Goal: Information Seeking & Learning: Learn about a topic

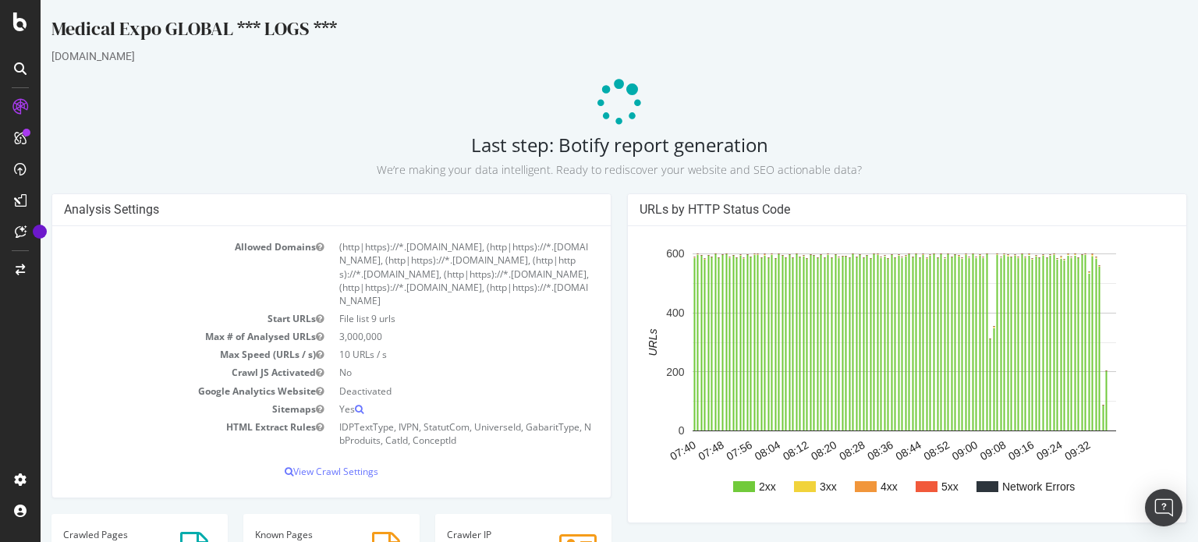
click at [527, 150] on h2 "Last step: Botify report generation We’re making your data intelligent. Ready t…" at bounding box center [619, 156] width 1136 height 44
click at [587, 142] on h2 "Last step: Botify report generation We’re making your data intelligent. Ready t…" at bounding box center [619, 156] width 1136 height 44
click at [656, 146] on h2 "Last step: Botify report generation We’re making your data intelligent. Ready t…" at bounding box center [619, 156] width 1136 height 44
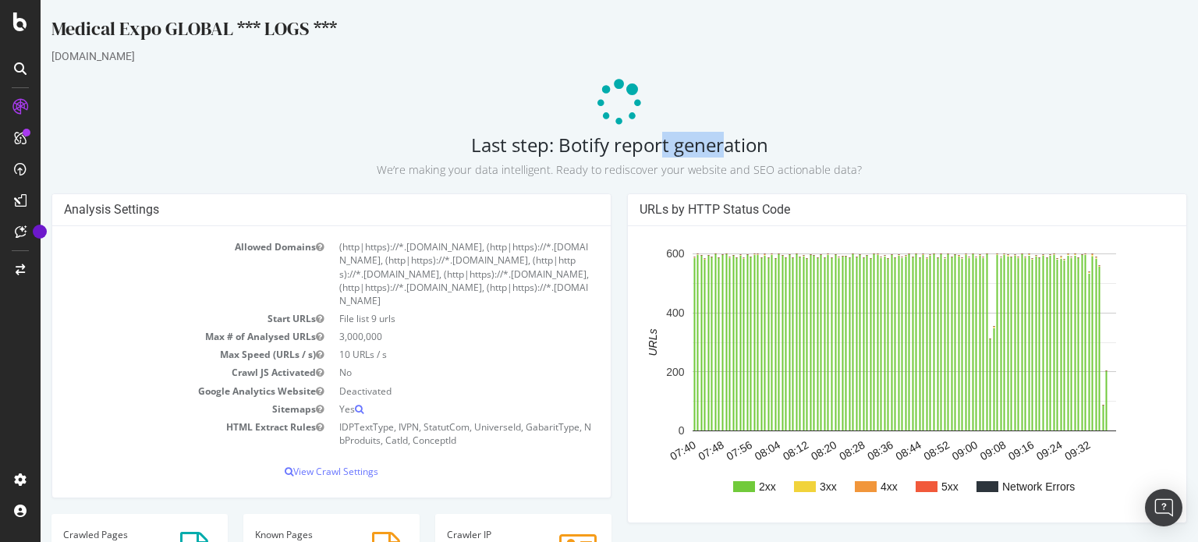
click at [656, 146] on h2 "Last step: Botify report generation We’re making your data intelligent. Ready t…" at bounding box center [619, 156] width 1136 height 44
click at [668, 147] on h2 "Last step: Botify report generation We’re making your data intelligent. Ready t…" at bounding box center [619, 156] width 1136 height 44
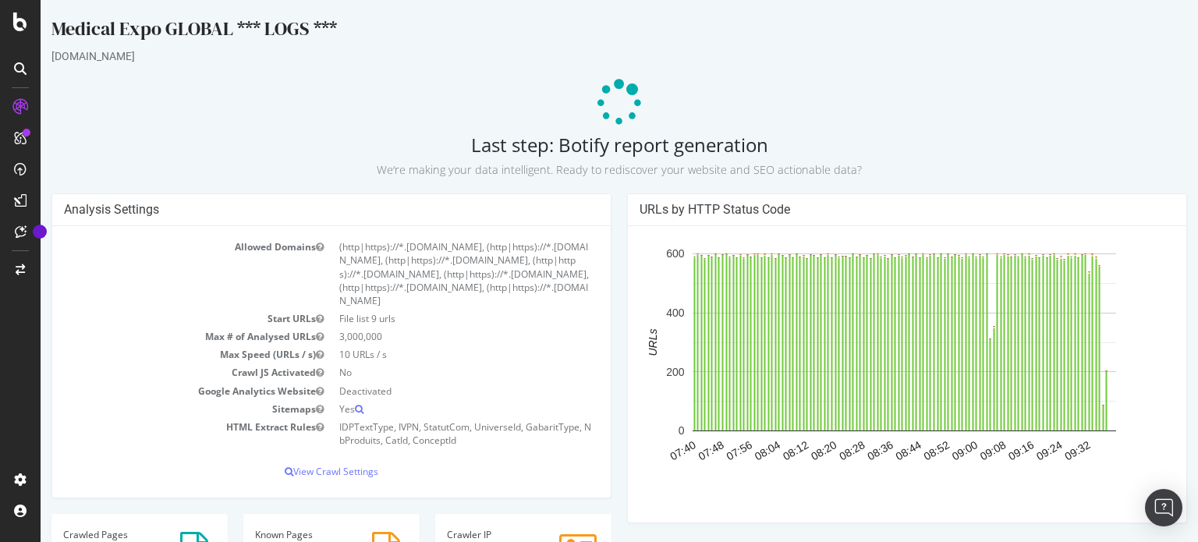
drag, startPoint x: 484, startPoint y: 143, endPoint x: 718, endPoint y: 148, distance: 234.8
click at [718, 148] on h2 "Last step: Botify report generation We’re making your data intelligent. Ready t…" at bounding box center [619, 156] width 1136 height 44
click at [704, 147] on h2 "Last step: Botify report generation We’re making your data intelligent. Ready t…" at bounding box center [619, 156] width 1136 height 44
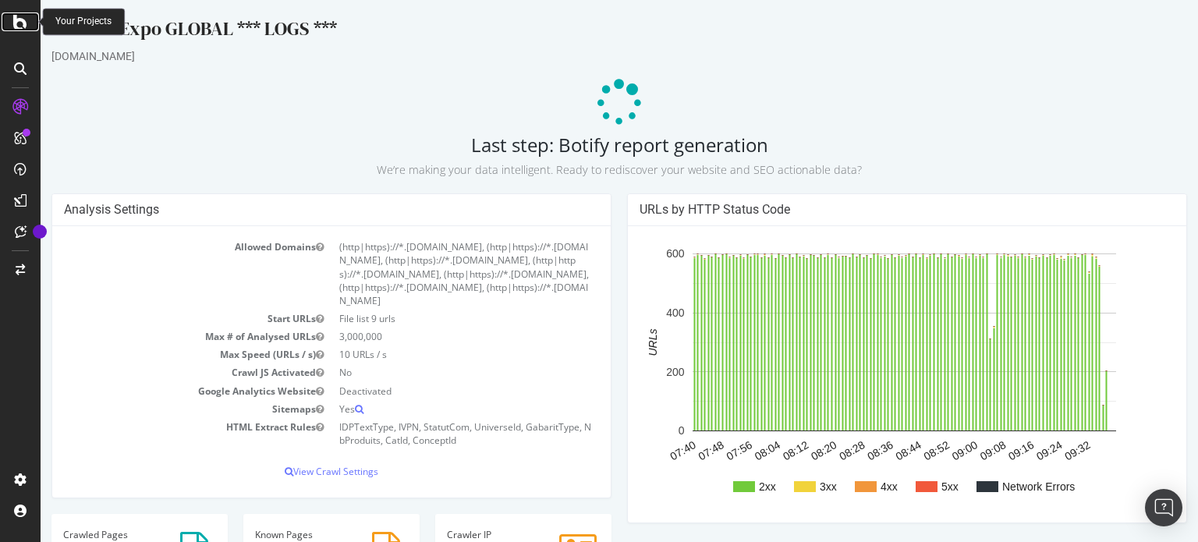
click at [19, 27] on icon at bounding box center [20, 21] width 14 height 19
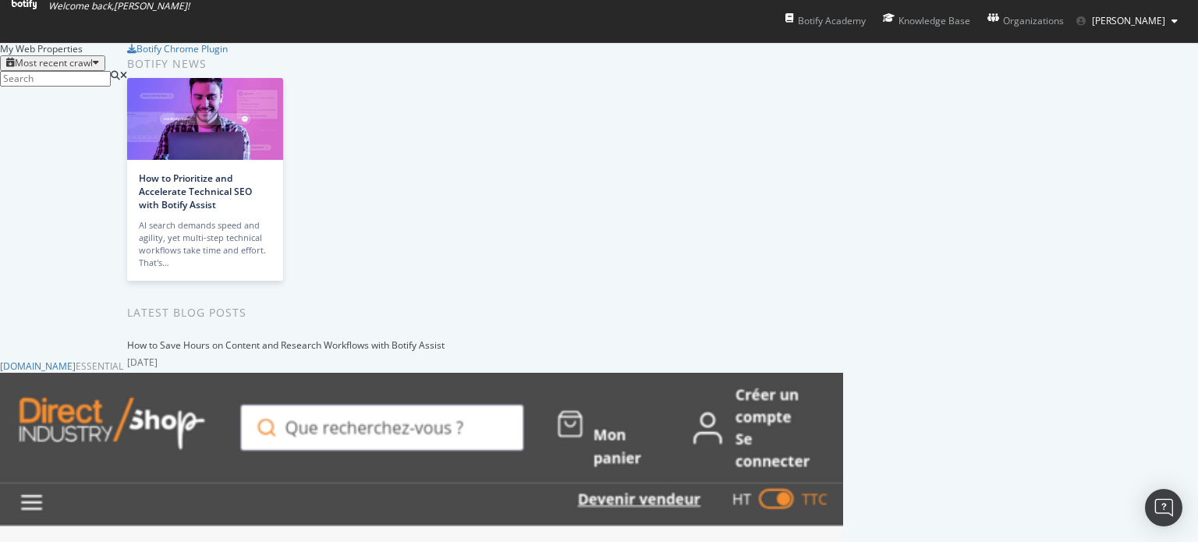
scroll to position [624, 0]
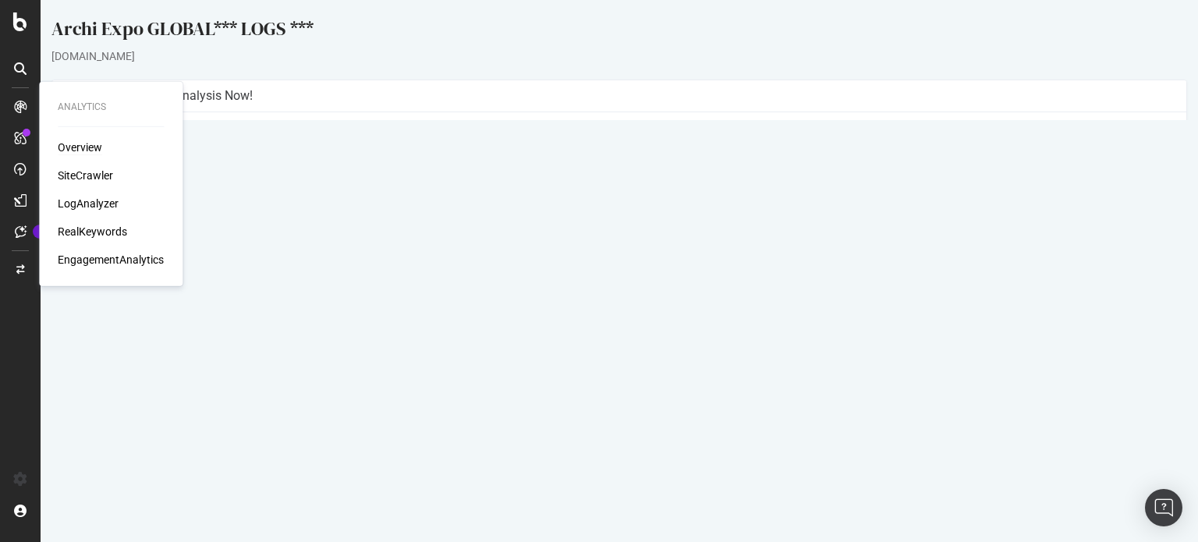
click at [84, 143] on div "Overview" at bounding box center [80, 148] width 44 height 16
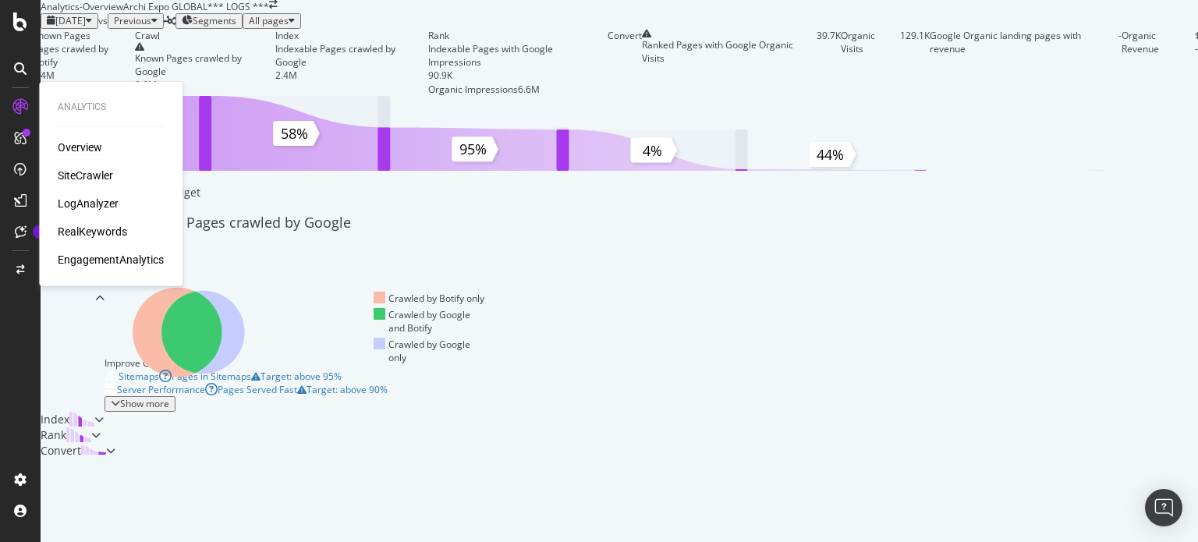
click at [105, 175] on div "SiteCrawler" at bounding box center [85, 176] width 55 height 16
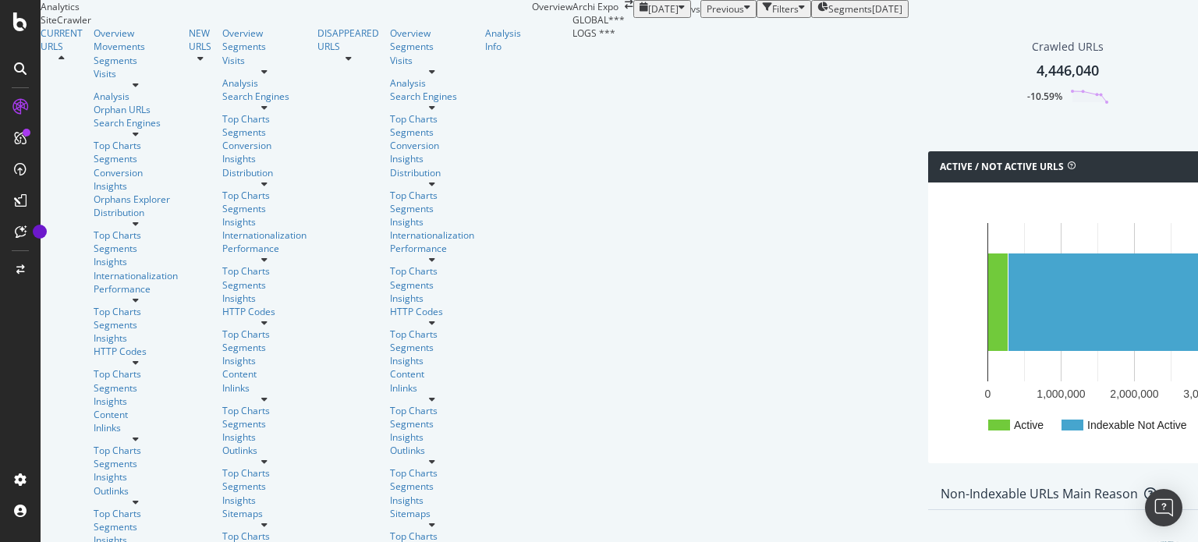
scroll to position [796, 0]
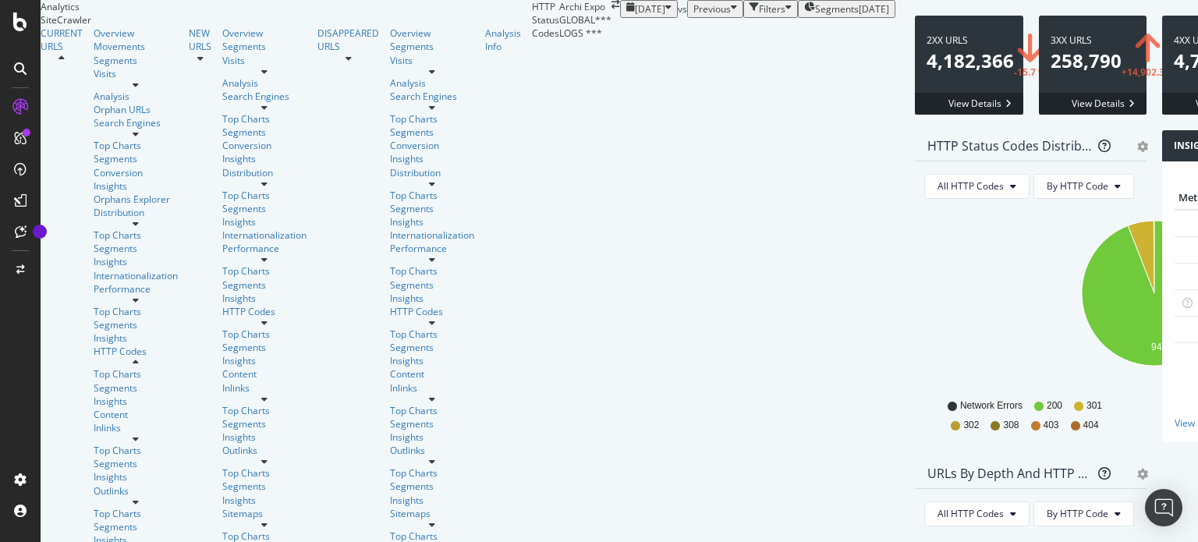
scroll to position [69, 0]
click at [1179, 230] on link "301 URLs" at bounding box center [1200, 223] width 42 height 14
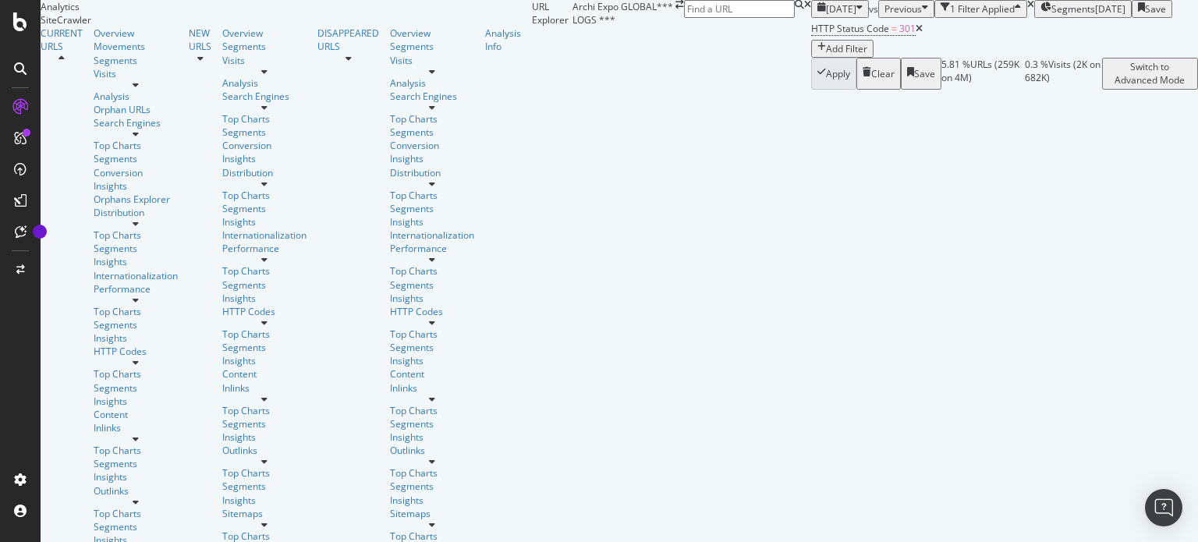
scroll to position [291, 0]
drag, startPoint x: 194, startPoint y: 183, endPoint x: 216, endPoint y: 183, distance: 21.9
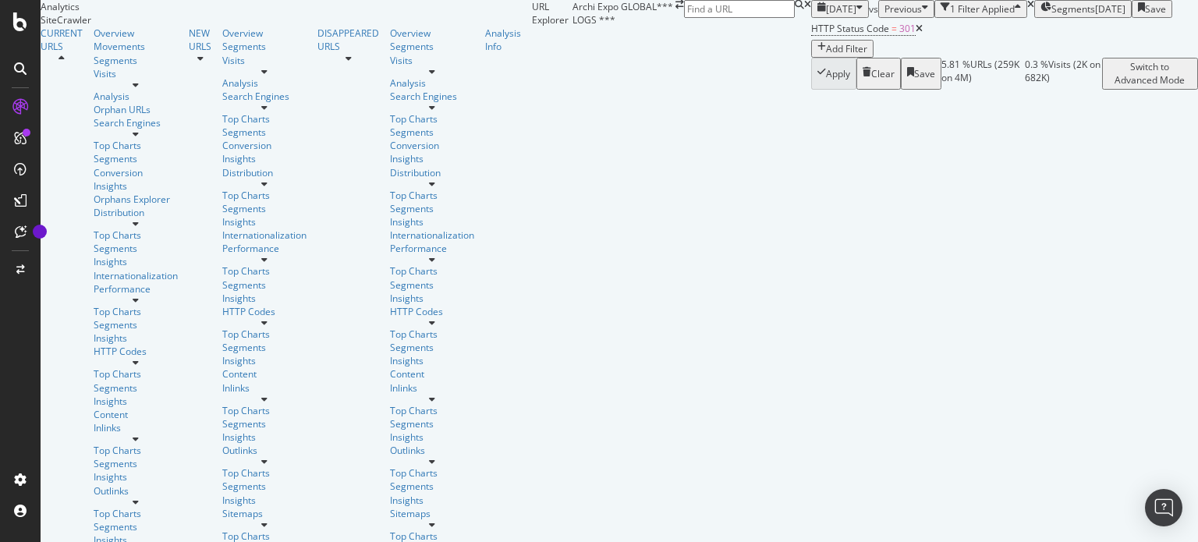
drag, startPoint x: 680, startPoint y: 161, endPoint x: 707, endPoint y: 171, distance: 28.9
drag, startPoint x: 193, startPoint y: 178, endPoint x: 537, endPoint y: 174, distance: 344.0
drag, startPoint x: 681, startPoint y: 161, endPoint x: 811, endPoint y: 165, distance: 130.3
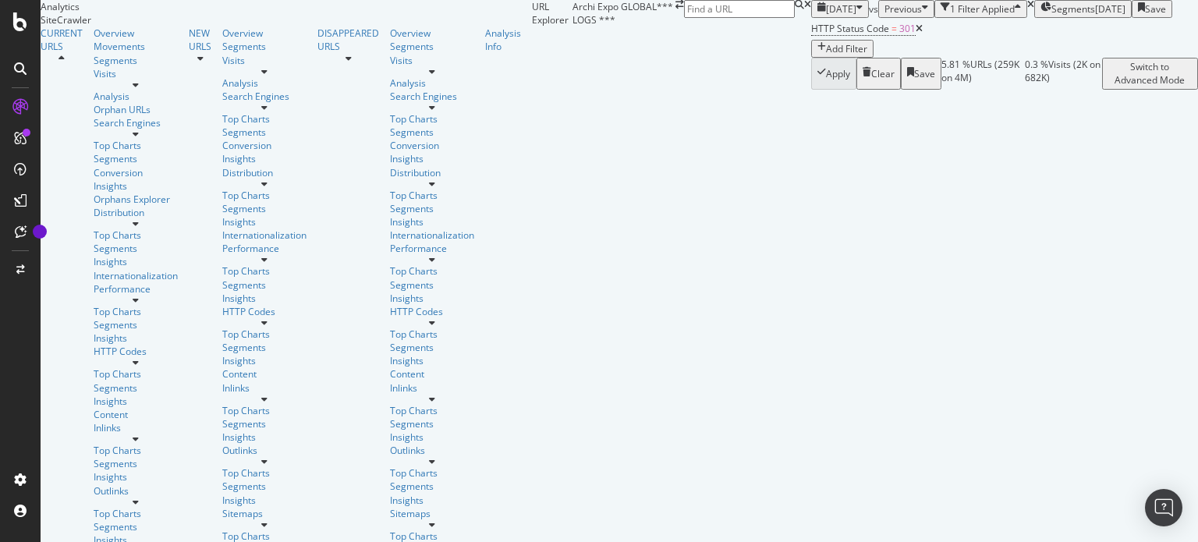
drag, startPoint x: 440, startPoint y: 355, endPoint x: 491, endPoint y: 354, distance: 50.7
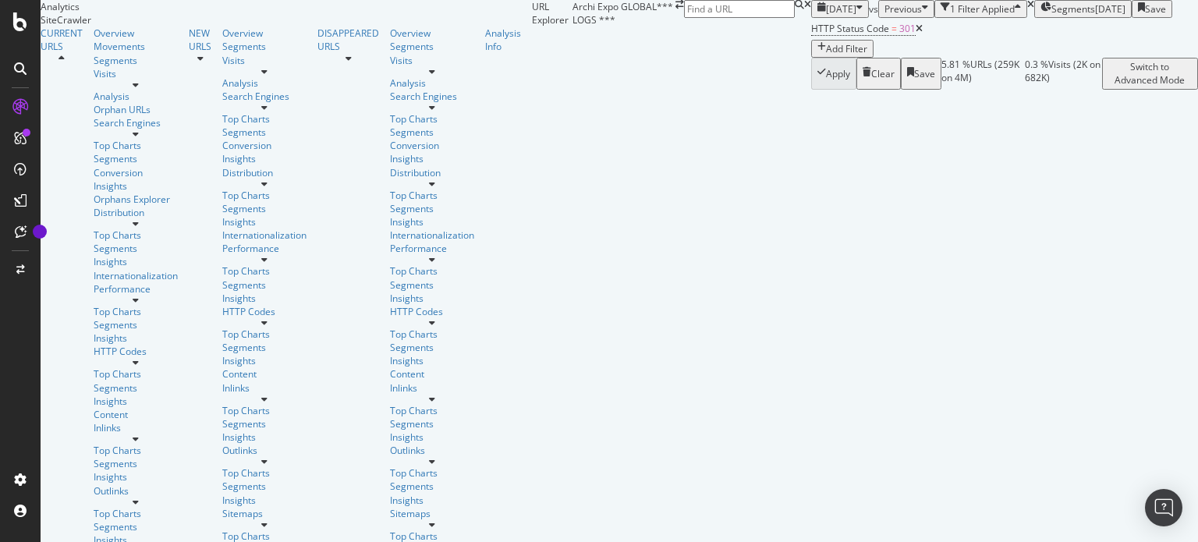
scroll to position [2312, 0]
drag, startPoint x: 473, startPoint y: 342, endPoint x: 537, endPoint y: 342, distance: 63.2
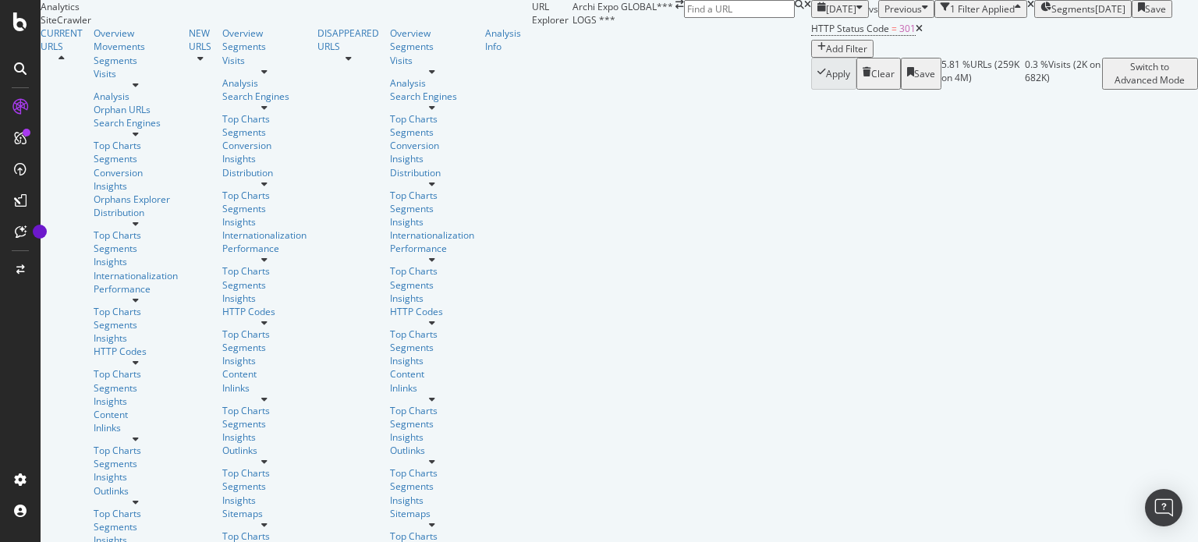
drag, startPoint x: 190, startPoint y: 370, endPoint x: 186, endPoint y: 354, distance: 16.1
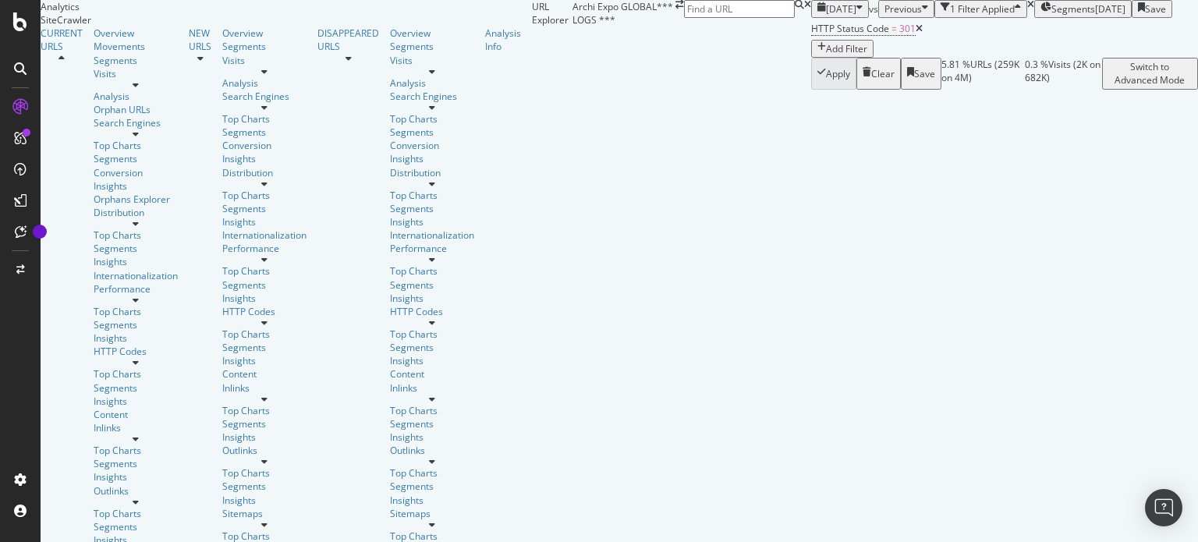
scroll to position [2858, 0]
